Goal: Information Seeking & Learning: Learn about a topic

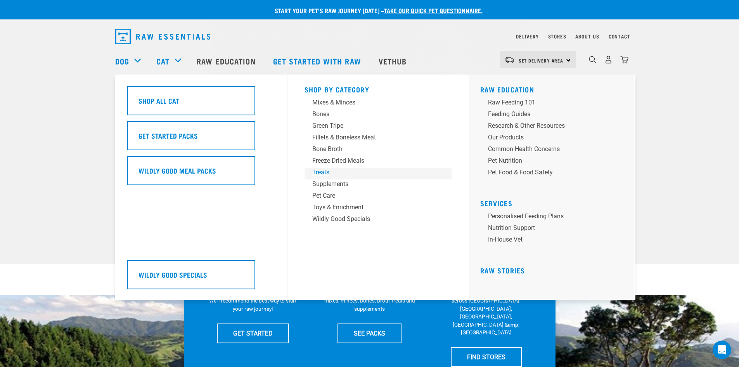
click at [323, 173] on div "Treats" at bounding box center [372, 172] width 121 height 9
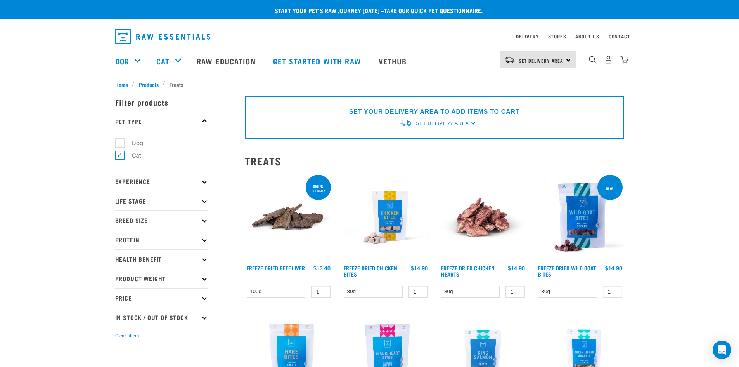
click at [119, 142] on label "Dog" at bounding box center [132, 143] width 27 height 10
click at [118, 142] on input "Dog" at bounding box center [117, 141] width 5 height 5
checkbox input "true"
click at [119, 156] on label "Cat" at bounding box center [131, 155] width 25 height 10
click at [119, 156] on input "Cat" at bounding box center [117, 154] width 5 height 5
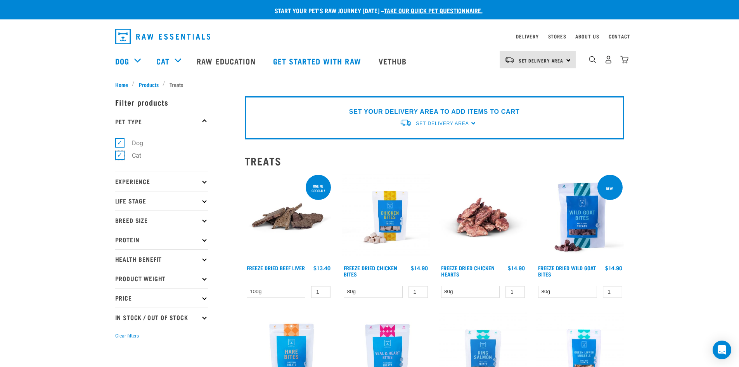
checkbox input "false"
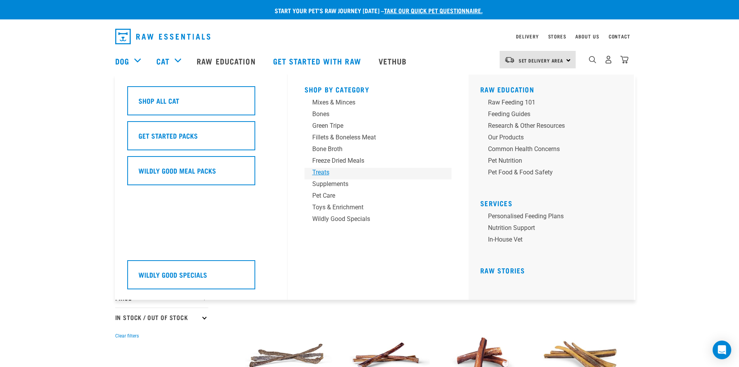
click at [319, 171] on div "Treats" at bounding box center [372, 172] width 121 height 9
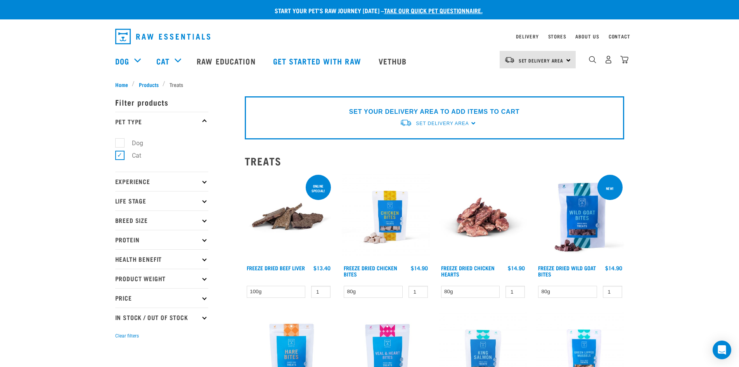
click at [121, 143] on label "Dog" at bounding box center [132, 143] width 27 height 10
click at [120, 143] on input "Dog" at bounding box center [117, 141] width 5 height 5
checkbox input "true"
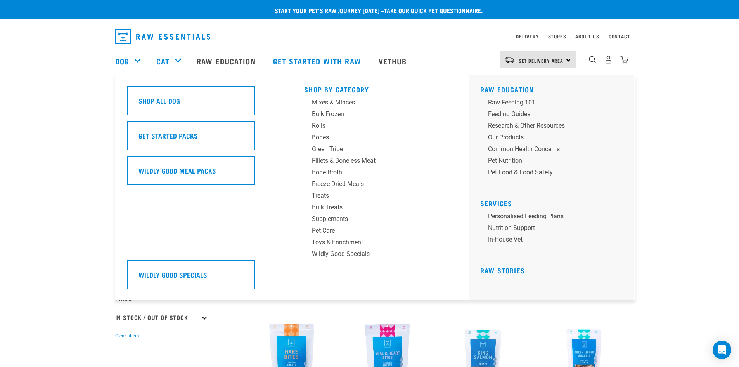
click at [135, 60] on div "Dog" at bounding box center [131, 60] width 33 height 31
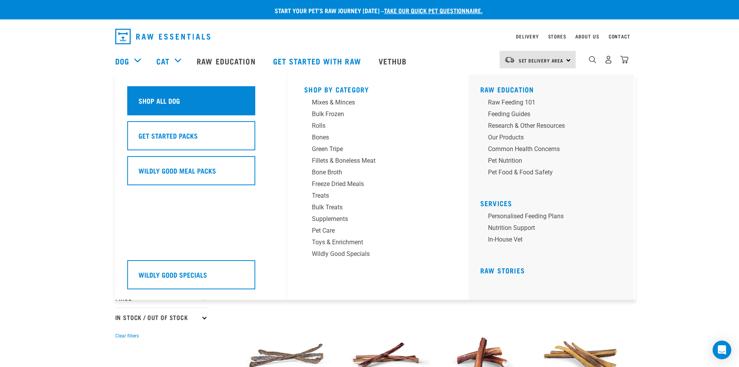
click at [153, 95] on div "Shop All Dog" at bounding box center [191, 100] width 128 height 29
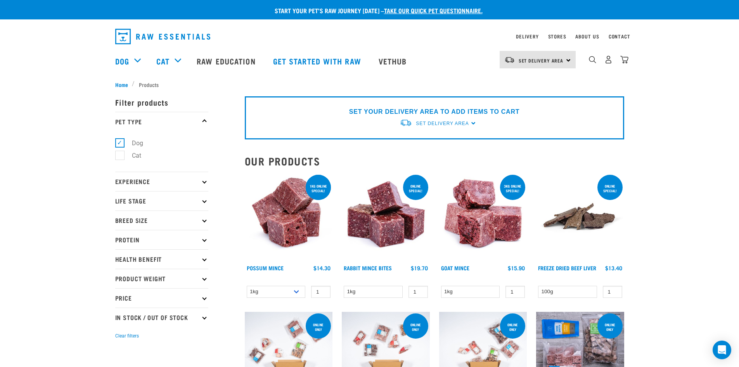
click at [204, 240] on icon at bounding box center [204, 239] width 4 height 4
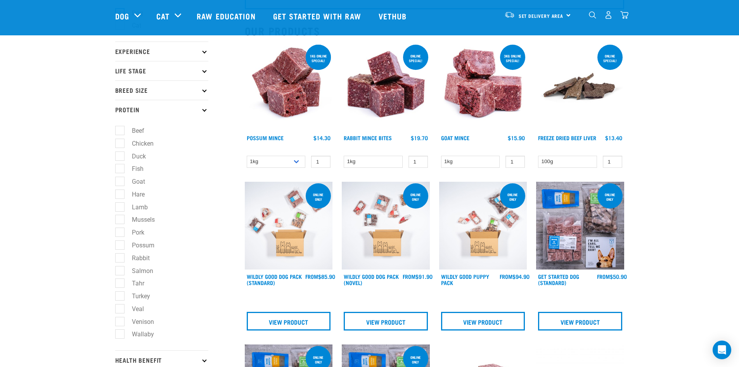
scroll to position [78, 0]
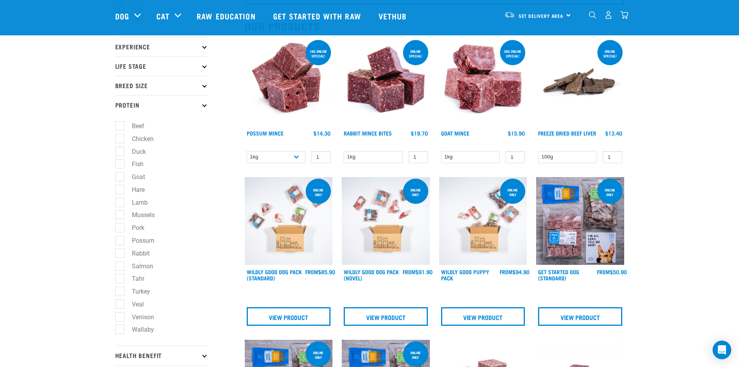
click at [203, 105] on icon at bounding box center [204, 104] width 4 height 4
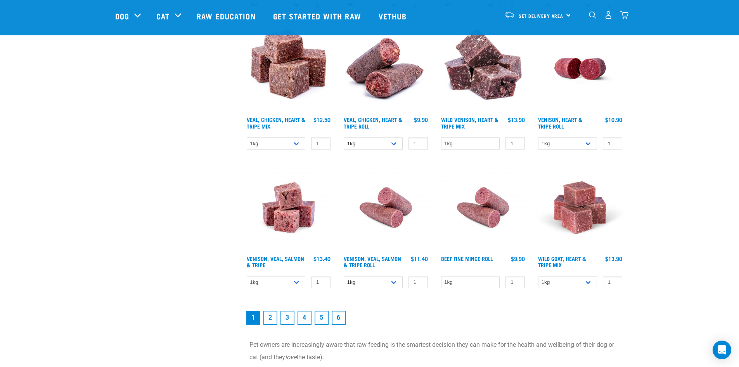
scroll to position [1008, 0]
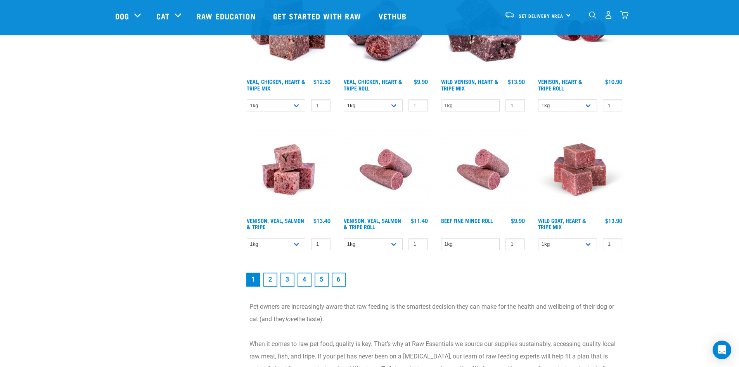
click at [273, 279] on link "2" at bounding box center [270, 279] width 14 height 14
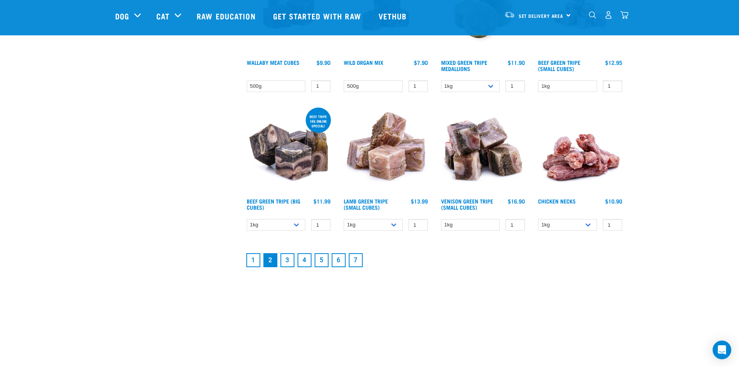
scroll to position [1008, 0]
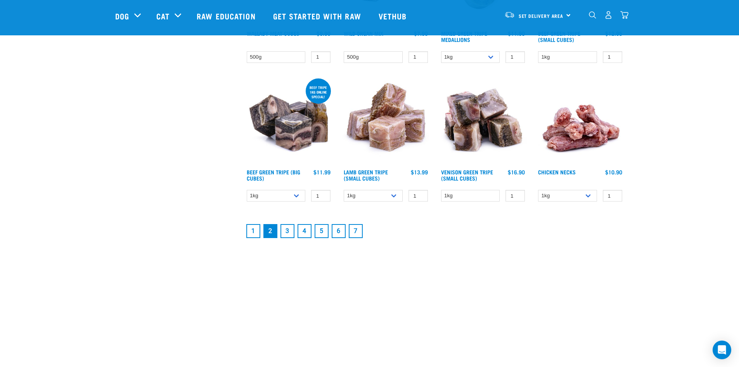
click at [289, 233] on link "3" at bounding box center [287, 231] width 14 height 14
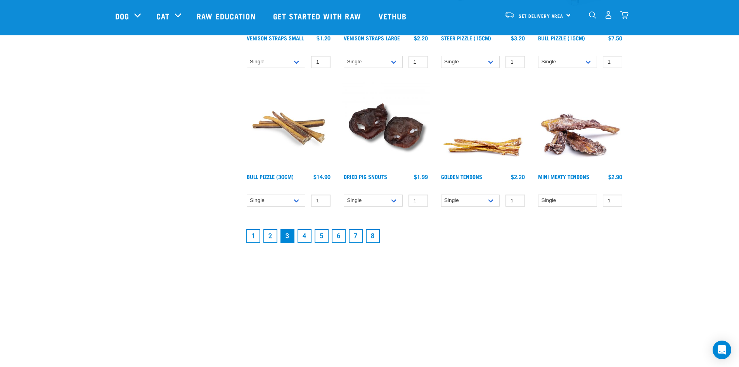
scroll to position [1008, 0]
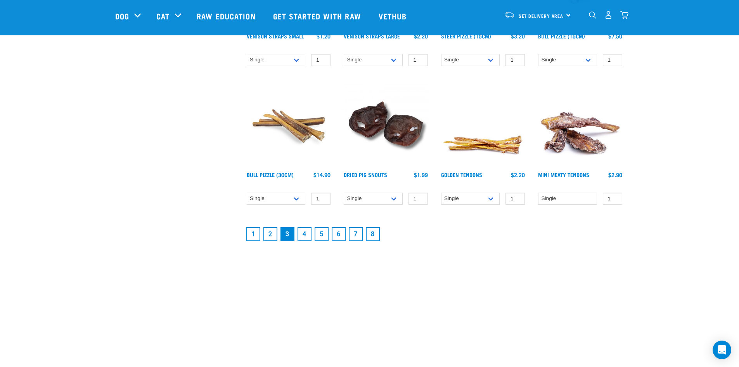
click at [305, 232] on link "4" at bounding box center [304, 234] width 14 height 14
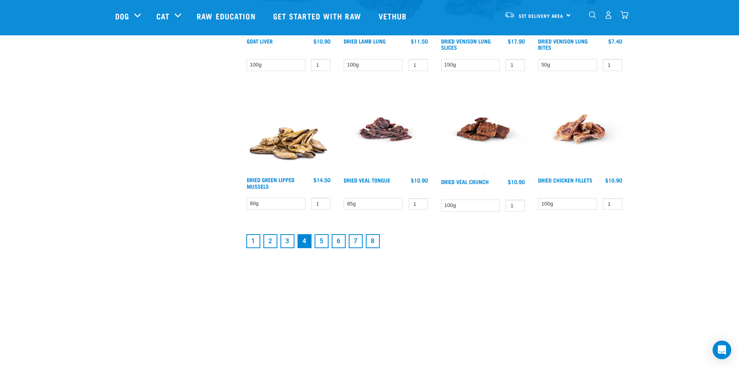
scroll to position [1008, 0]
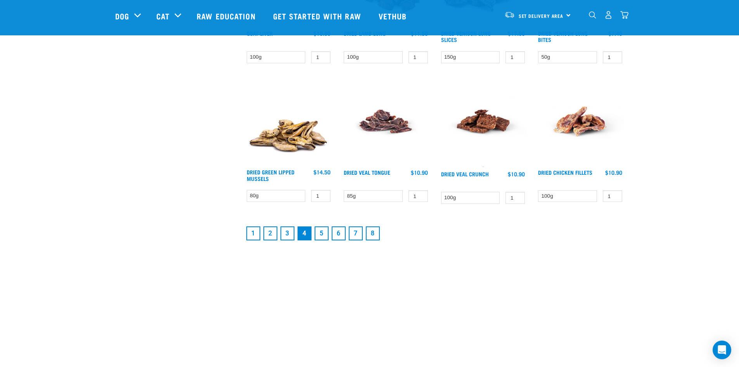
click at [322, 231] on link "5" at bounding box center [322, 233] width 14 height 14
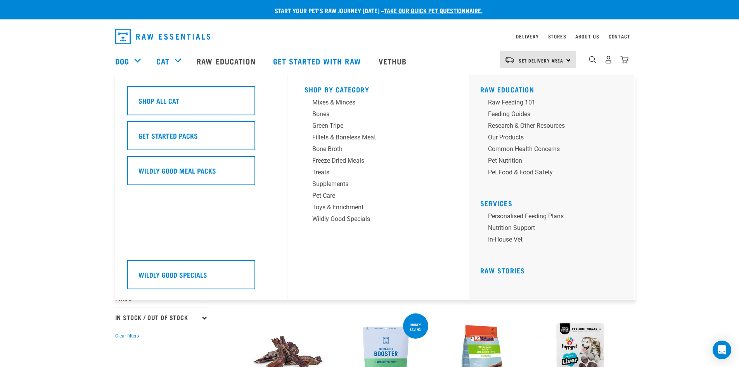
click at [173, 61] on div "Cat" at bounding box center [172, 60] width 33 height 31
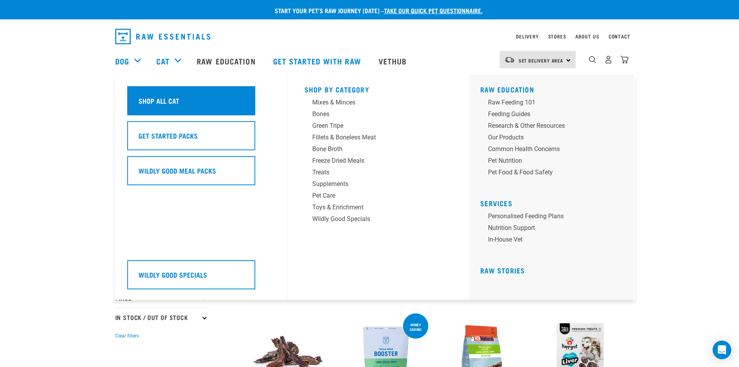
click at [157, 102] on h5 "Shop All Cat" at bounding box center [158, 100] width 41 height 10
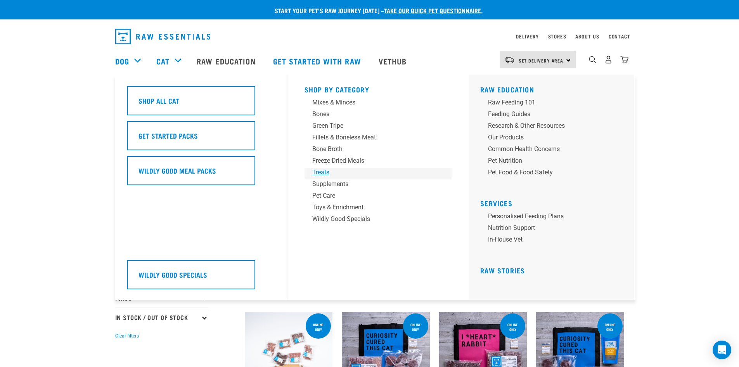
click at [324, 170] on div "Treats" at bounding box center [372, 172] width 121 height 9
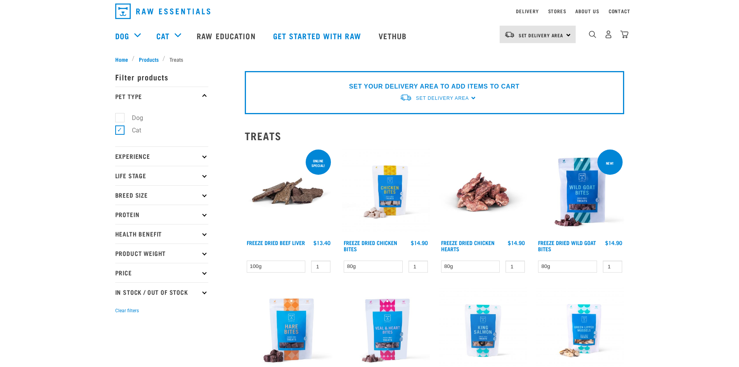
scroll to position [39, 0]
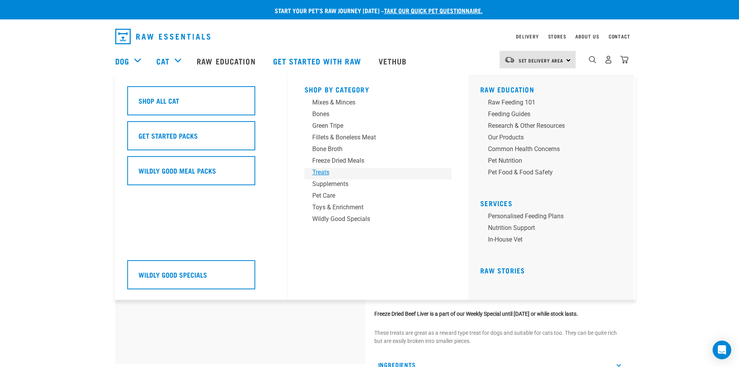
click at [325, 175] on div "Treats" at bounding box center [372, 172] width 121 height 9
